Goal: Transaction & Acquisition: Purchase product/service

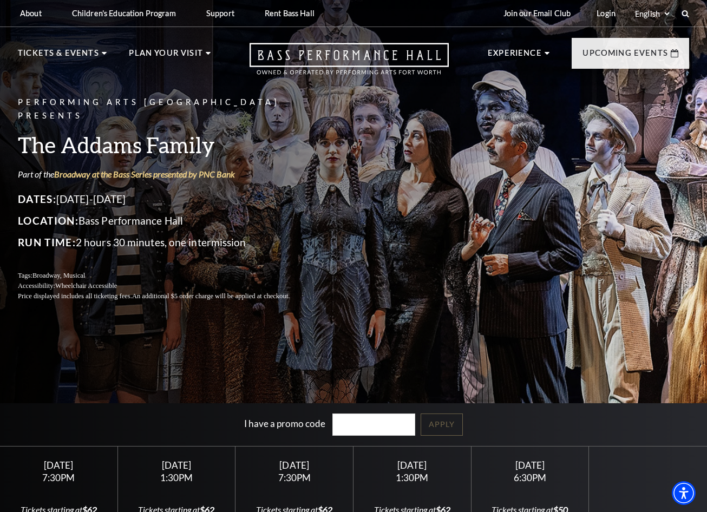
scroll to position [217, 0]
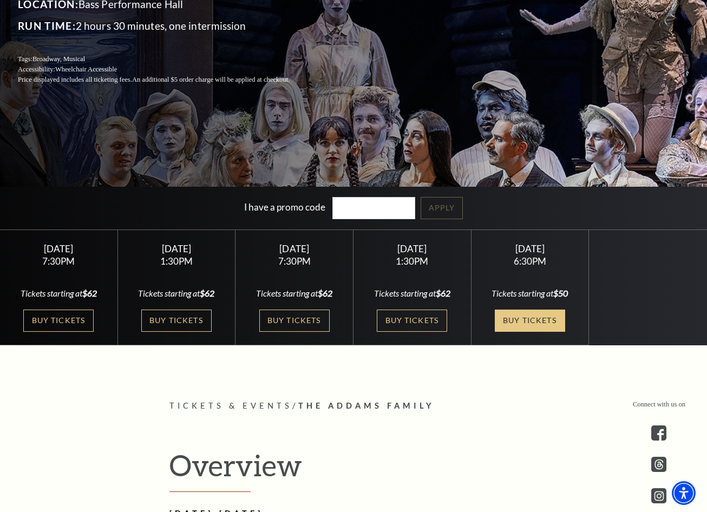
click at [526, 318] on link "Buy Tickets" at bounding box center [530, 321] width 70 height 22
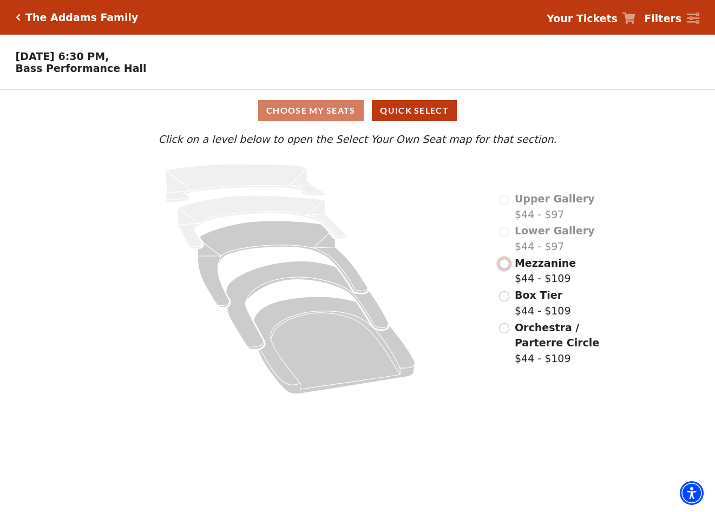
click at [504, 267] on input "Mezzanine$44 - $109\a" at bounding box center [504, 264] width 10 height 10
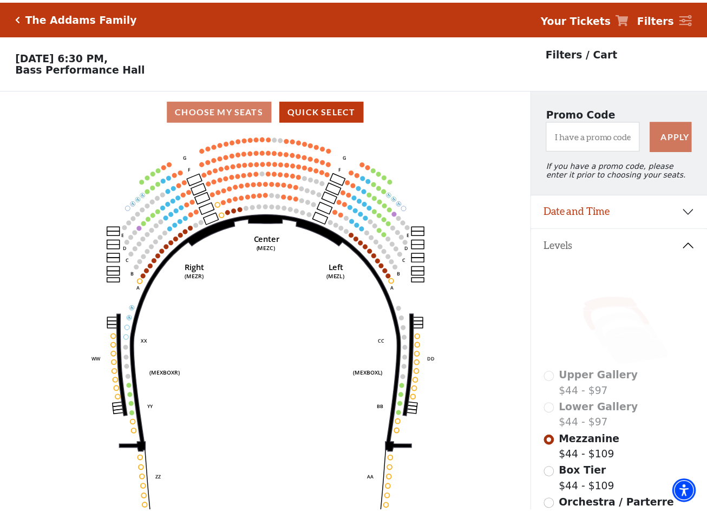
scroll to position [50, 0]
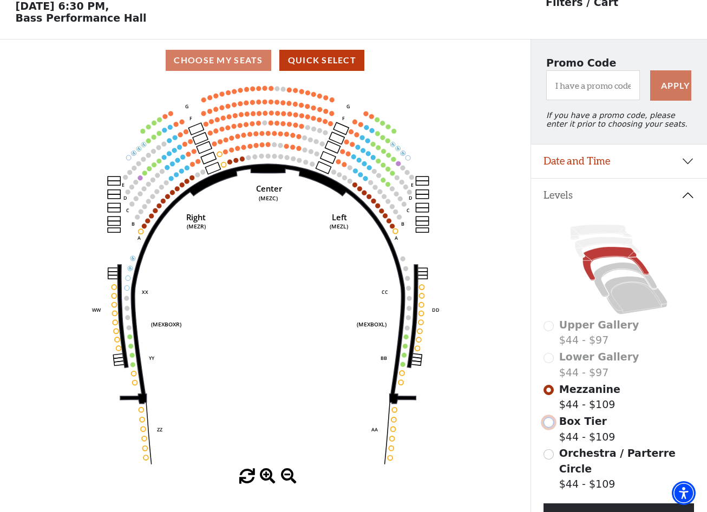
click at [552, 427] on input "Box Tier$44 - $109\a" at bounding box center [549, 422] width 10 height 10
